Goal: Task Accomplishment & Management: Complete application form

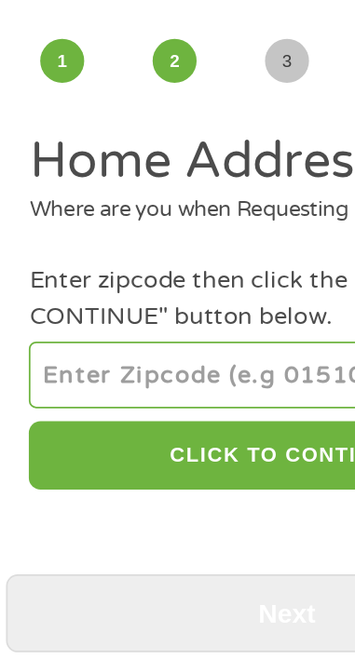
click at [120, 302] on input "number" at bounding box center [177, 299] width 294 height 37
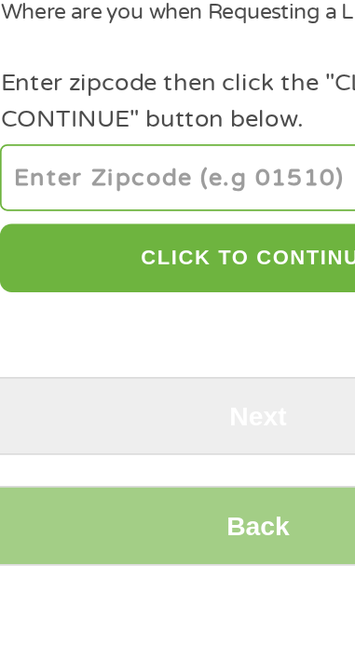
type input "42041"
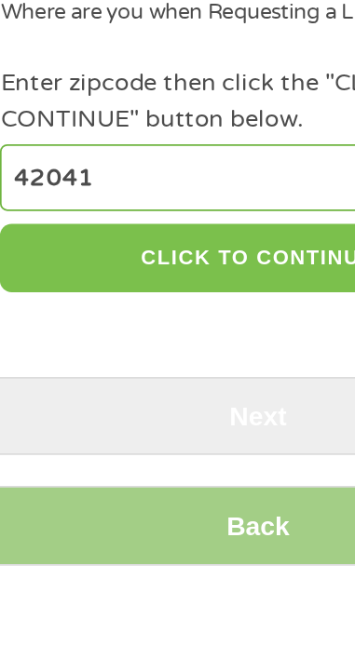
click at [190, 347] on button "CLICK TO CONTINUE" at bounding box center [177, 347] width 294 height 40
type input "42041"
type input "[PERSON_NAME]"
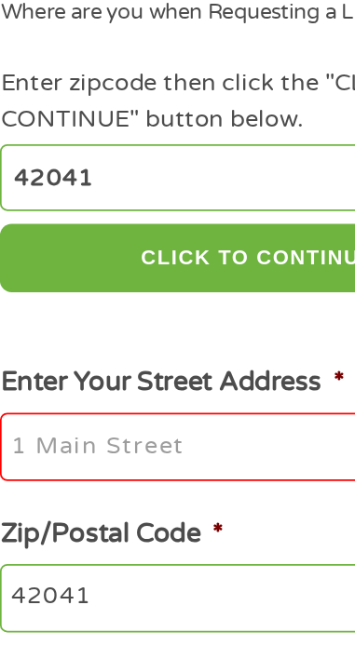
click at [230, 508] on li "Zip/Postal Code * 42041" at bounding box center [177, 526] width 321 height 68
click at [73, 460] on input "Enter Your Street Address *" at bounding box center [177, 454] width 294 height 39
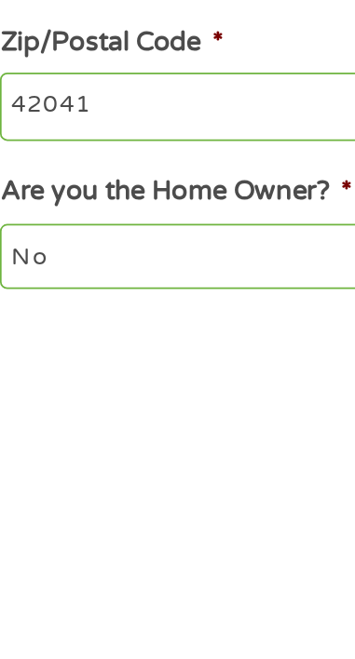
type input "[STREET_ADDRESS]"
click at [124, 627] on select "No Yes" at bounding box center [177, 626] width 294 height 37
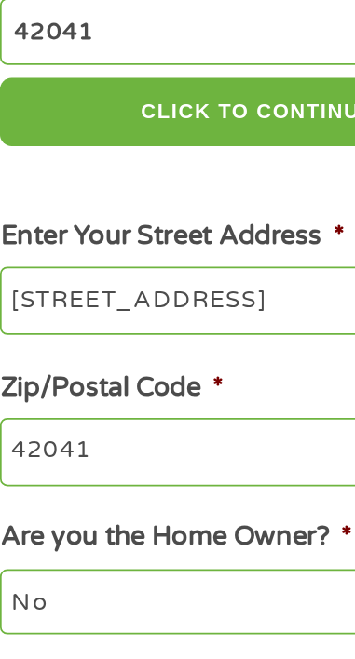
click at [30, 611] on select "No Yes" at bounding box center [177, 626] width 294 height 37
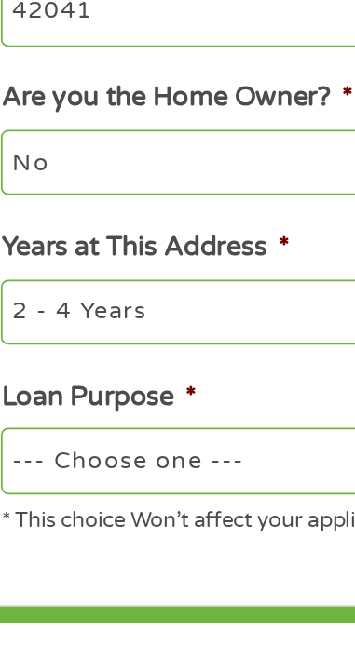
scroll to position [232, 0]
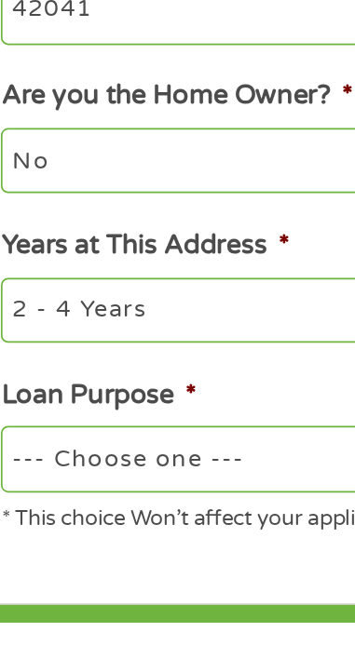
click at [124, 570] on select "--- Choose one --- Pay Bills Debt Consolidation Home Improvement Major Purchase…" at bounding box center [177, 564] width 294 height 37
select select "other"
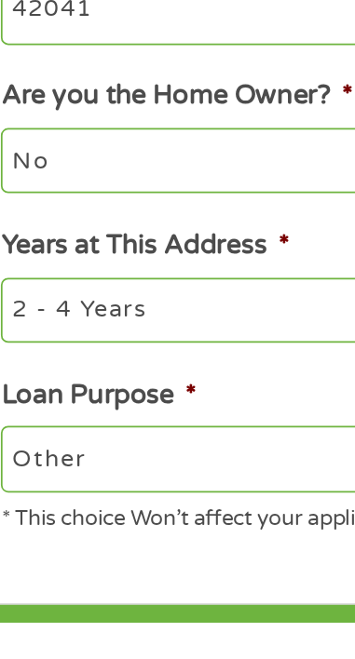
click at [30, 550] on select "--- Choose one --- Pay Bills Debt Consolidation Home Improvement Major Purchase…" at bounding box center [177, 564] width 294 height 37
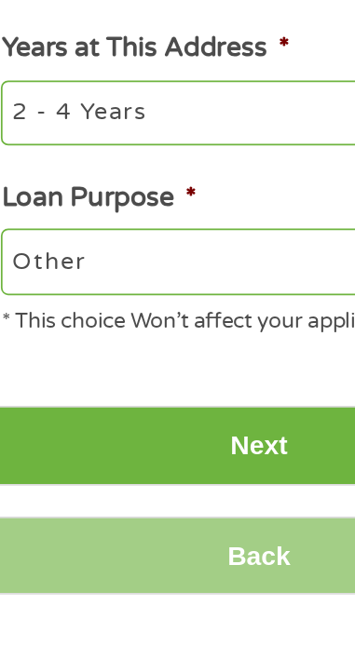
scroll to position [345, 0]
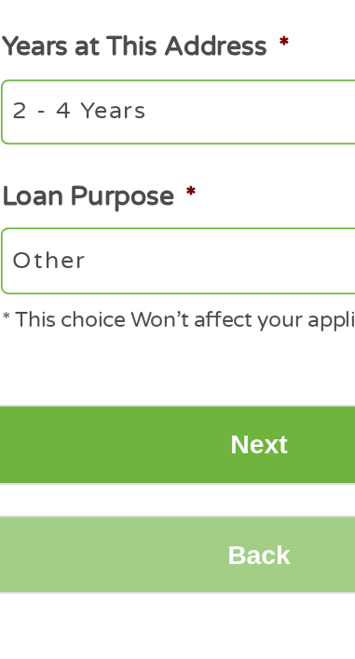
click at [182, 558] on input "Next" at bounding box center [177, 557] width 321 height 46
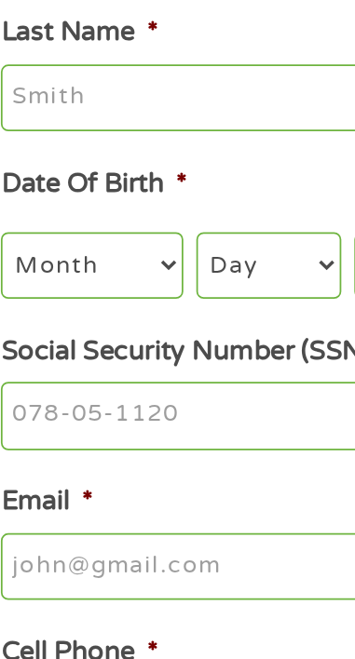
scroll to position [0, 0]
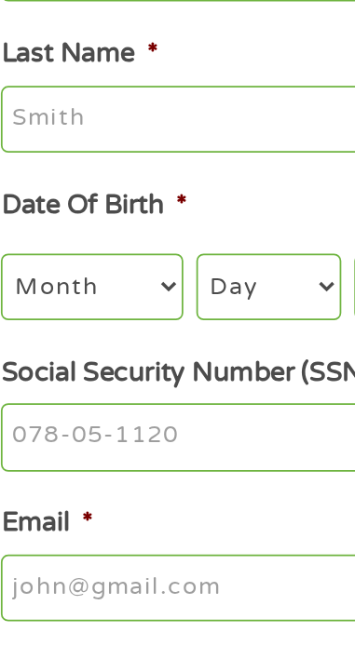
click at [82, 441] on select "Month 1 2 3 4 5 6 7 8 9 10 11 12" at bounding box center [81, 445] width 103 height 37
select select "10"
click at [30, 430] on select "Month 1 2 3 4 5 6 7 8 9 10 11 12" at bounding box center [81, 445] width 103 height 37
click at [186, 451] on select "Day 1 2 3 4 5 6 7 8 9 10 11 12 13 14 15 16 17 18 19 20 21 22 23 24 25 26 27 28 …" at bounding box center [182, 445] width 83 height 37
select select "27"
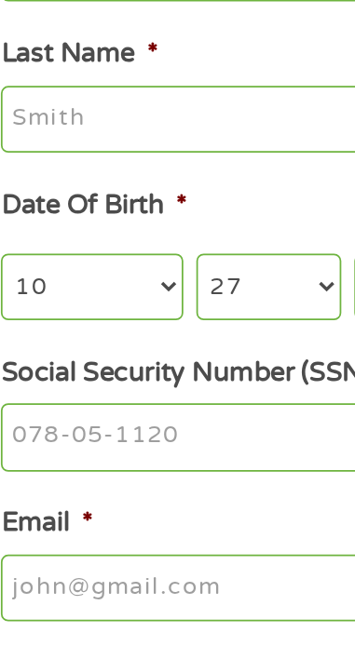
click at [141, 430] on select "Day 1 2 3 4 5 6 7 8 9 10 11 12 13 14 15 16 17 18 19 20 21 22 23 24 25 26 27 28 …" at bounding box center [182, 445] width 83 height 37
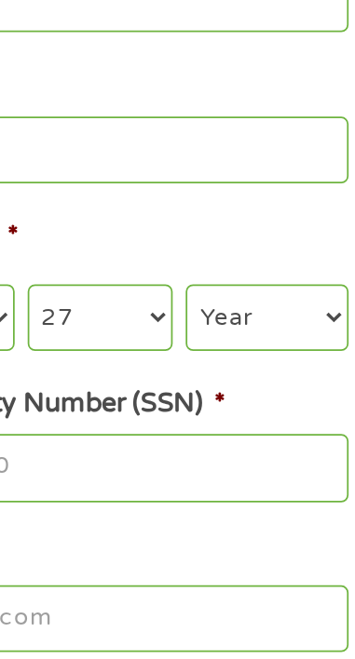
click at [275, 448] on select "Year [DATE] 2006 2005 2004 2003 2002 2001 2000 1999 1998 1997 1996 1995 1994 19…" at bounding box center [278, 445] width 92 height 37
select select "1960"
click at [232, 430] on select "Year [DATE] 2006 2005 2004 2003 2002 2001 2000 1999 1998 1997 1996 1995 1994 19…" at bounding box center [278, 445] width 92 height 37
click at [171, 535] on input "Social Security Number (SSN) *" at bounding box center [177, 532] width 294 height 39
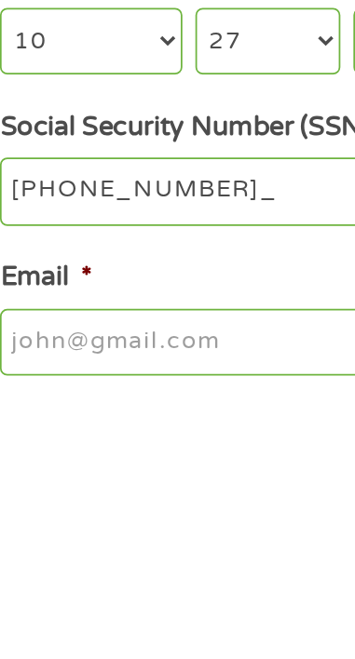
type input "403-96-6388"
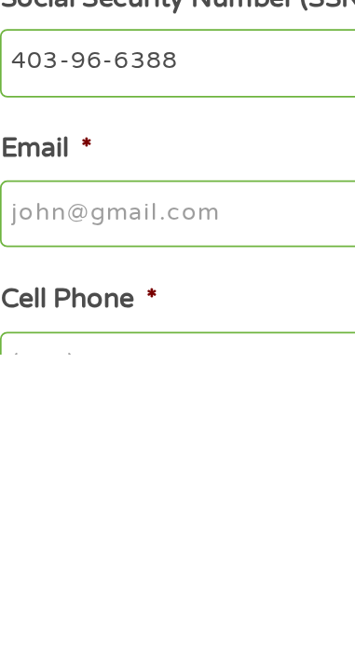
scroll to position [40, 0]
click at [127, 581] on input "Email *" at bounding box center [177, 578] width 294 height 39
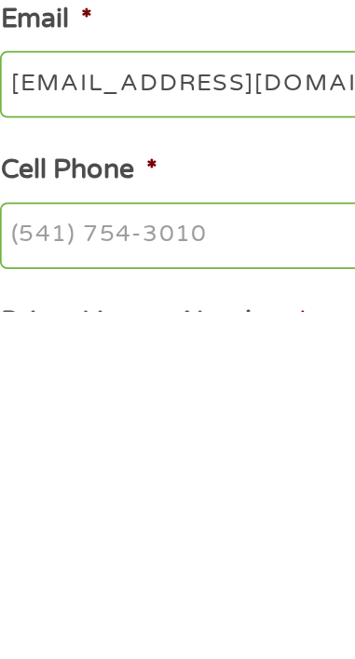
scroll to position [91, 0]
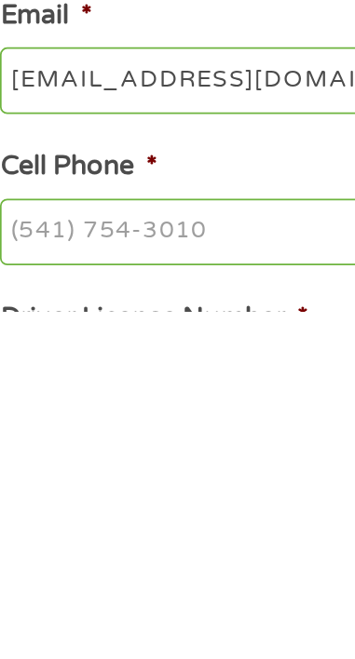
type input "[EMAIL_ADDRESS][DOMAIN_NAME]"
click at [124, 620] on input "Cell Phone *" at bounding box center [177, 614] width 294 height 39
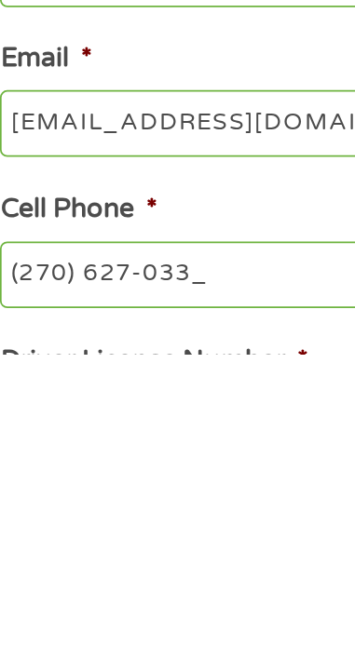
type input "[PHONE_NUMBER]"
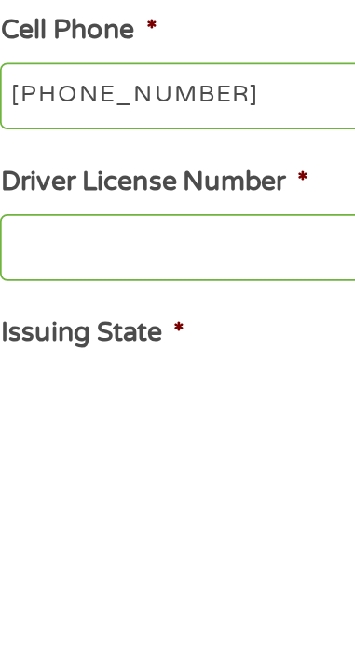
scroll to position [195, 0]
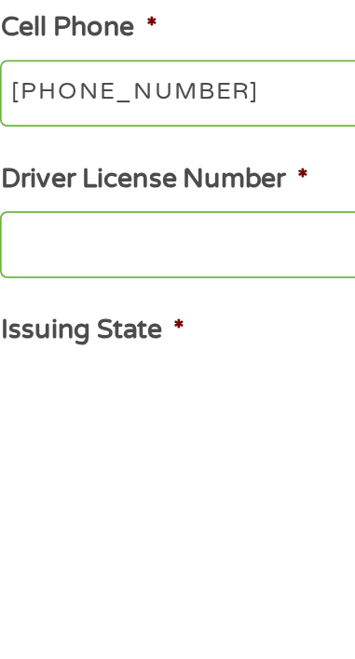
click at [96, 609] on input "Driver License Number *" at bounding box center [177, 596] width 294 height 39
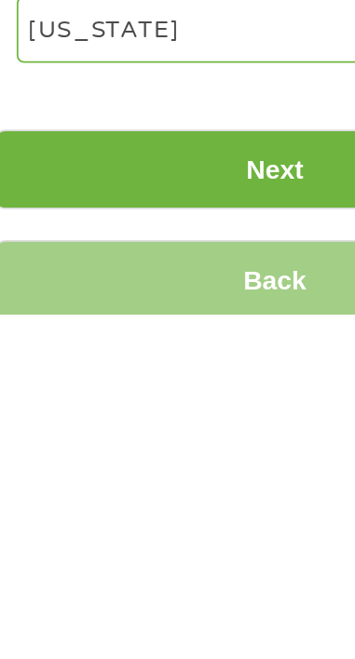
scroll to position [381, 0]
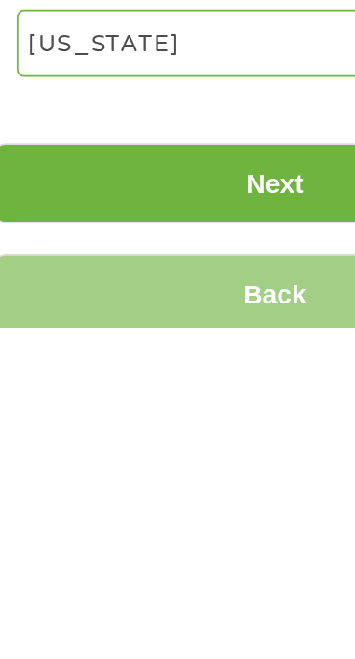
type input "na"
click at [187, 585] on input "Next" at bounding box center [177, 577] width 321 height 46
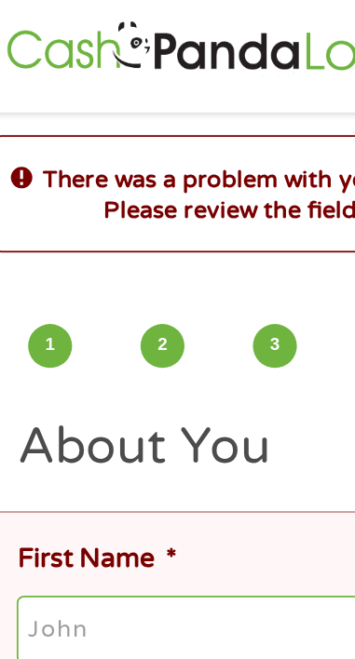
scroll to position [0, 0]
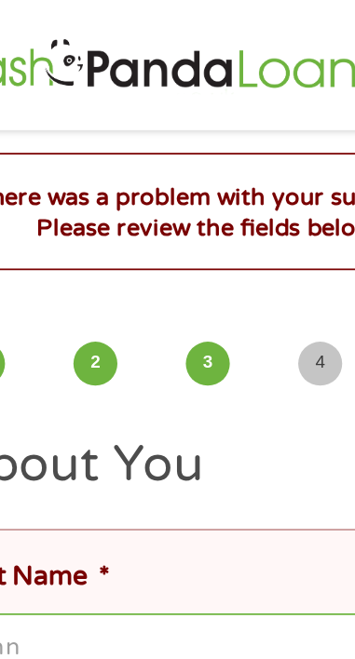
click at [204, 275] on h2 "About You" at bounding box center [177, 266] width 294 height 37
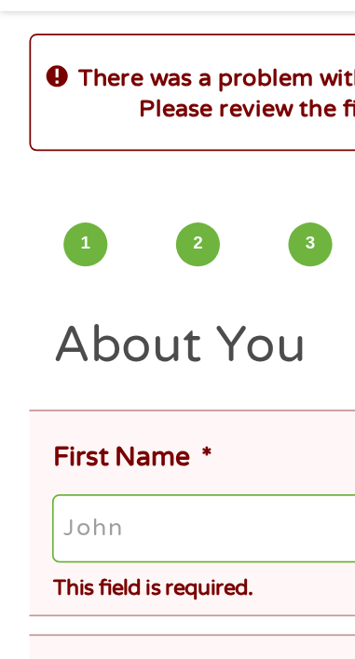
click at [87, 372] on input "First Name *" at bounding box center [183, 370] width 306 height 39
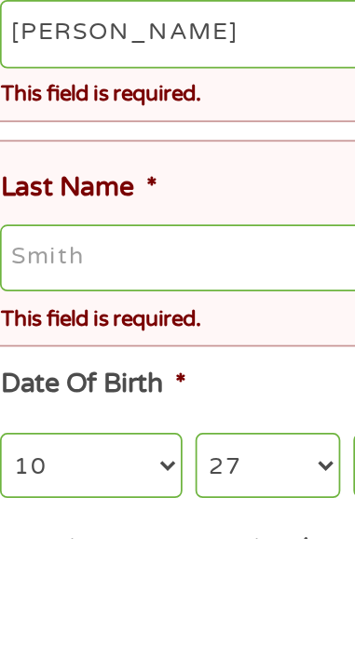
type input "[PERSON_NAME]"
click at [90, 500] on input "Last Name *" at bounding box center [183, 498] width 306 height 39
type input "[PERSON_NAME]"
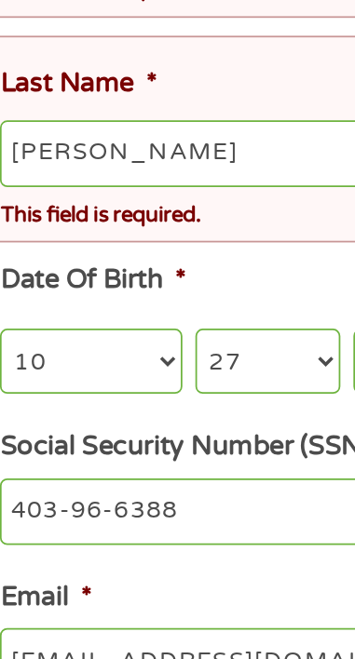
scroll to position [129, 0]
